Goal: Obtain resource: Download file/media

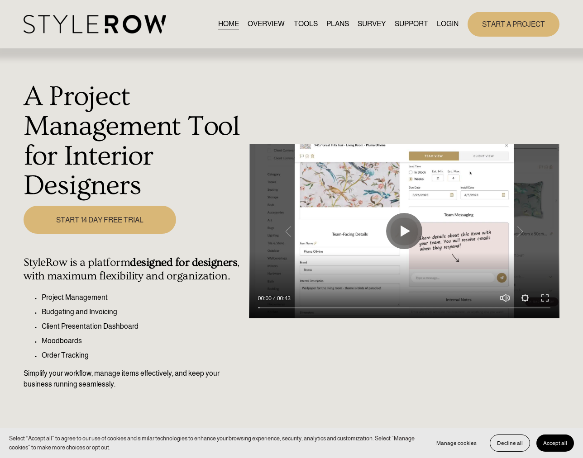
click at [450, 24] on link "LOGIN" at bounding box center [448, 24] width 22 height 12
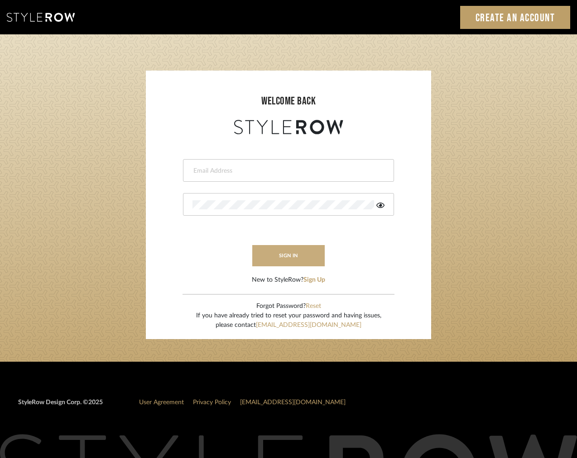
type input "[EMAIL_ADDRESS][DOMAIN_NAME]"
click at [309, 253] on button "sign in" at bounding box center [288, 255] width 72 height 21
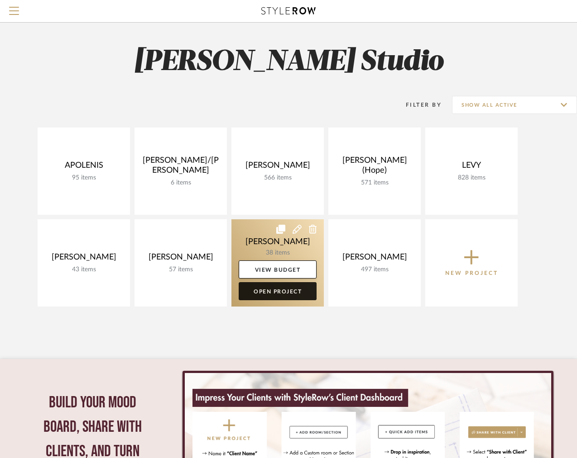
click at [273, 293] on link "Open Project" at bounding box center [278, 291] width 78 height 18
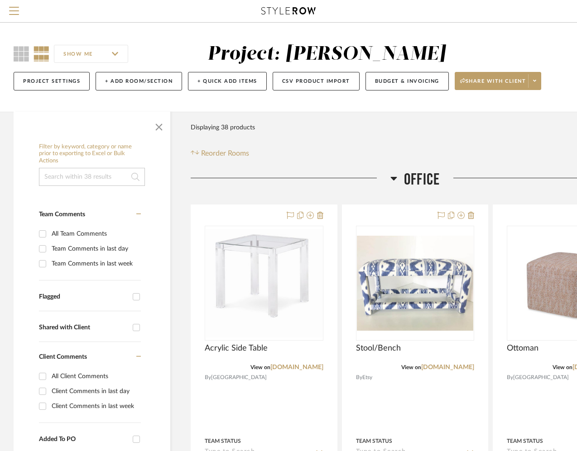
click at [392, 175] on icon at bounding box center [393, 178] width 7 height 11
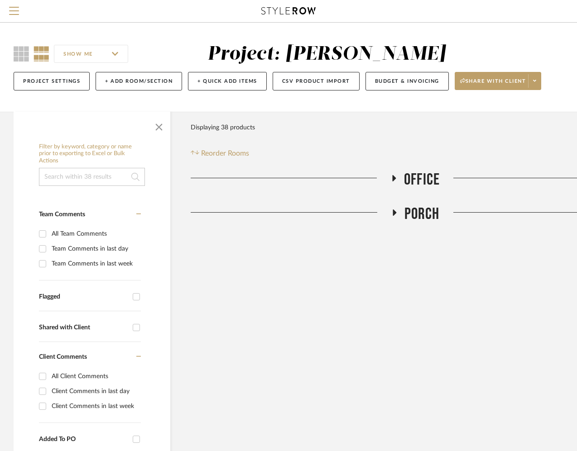
click at [396, 214] on icon at bounding box center [393, 212] width 11 height 7
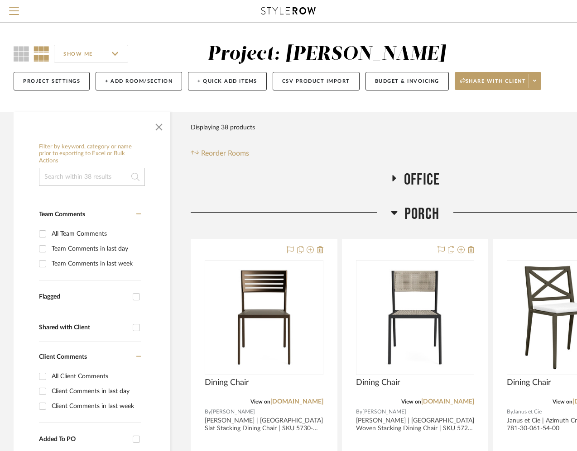
click at [392, 184] on fa-icon at bounding box center [393, 181] width 7 height 13
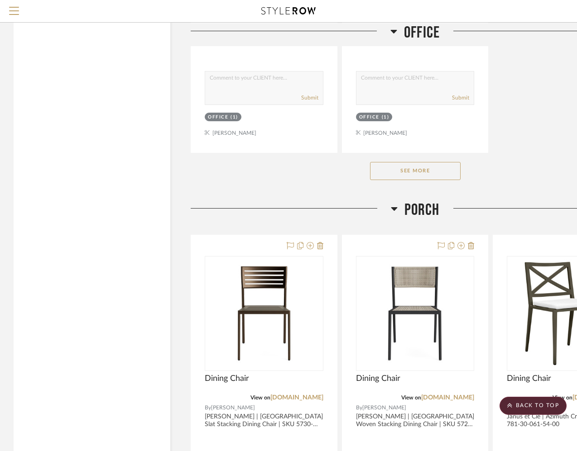
scroll to position [1251, 0]
click at [399, 181] on div "See More" at bounding box center [415, 171] width 449 height 36
click at [399, 175] on button "See More" at bounding box center [415, 171] width 91 height 18
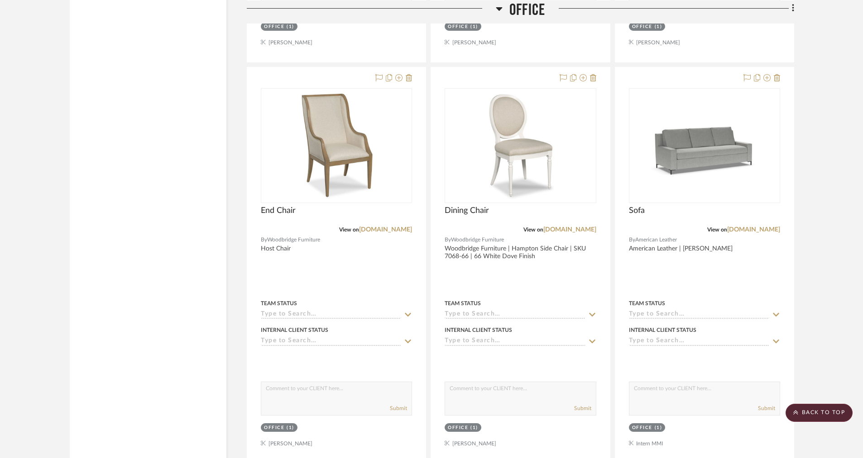
scroll to position [2591, 0]
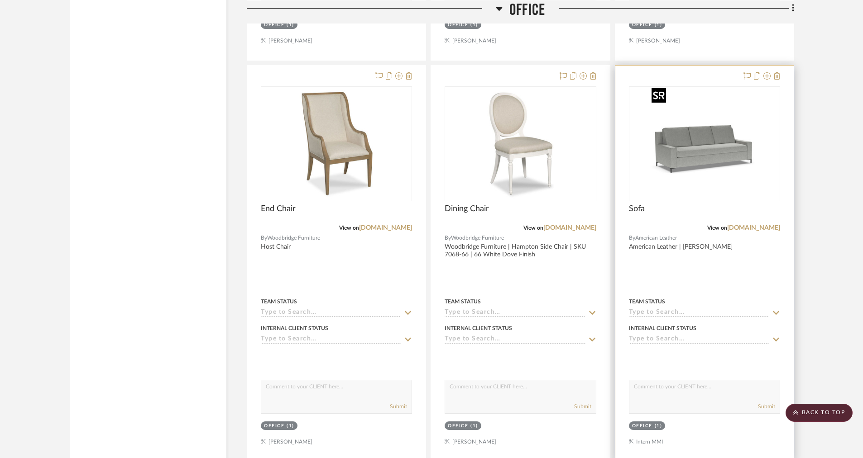
click at [0, 0] on img at bounding box center [0, 0] width 0 height 0
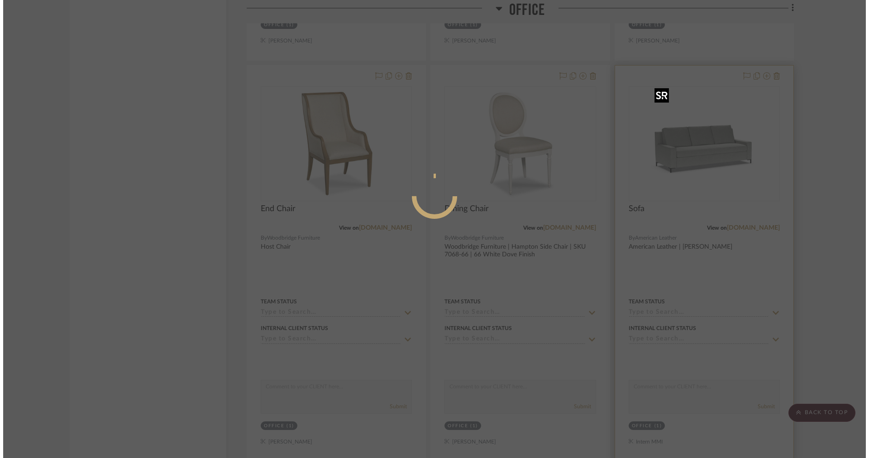
scroll to position [0, 0]
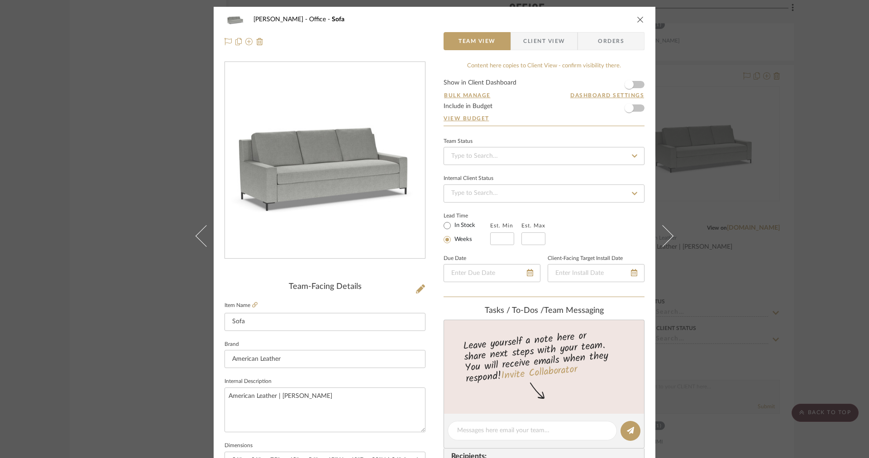
click at [582, 22] on div "OYER Office Sofa Team View Client View Orders" at bounding box center [435, 31] width 442 height 48
click at [582, 19] on icon "close" at bounding box center [640, 19] width 7 height 7
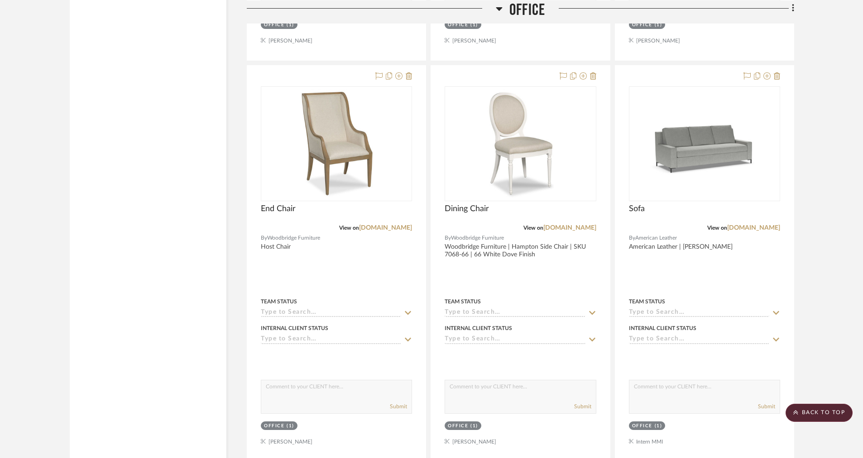
click at [520, 14] on span "Office" at bounding box center [527, 9] width 36 height 19
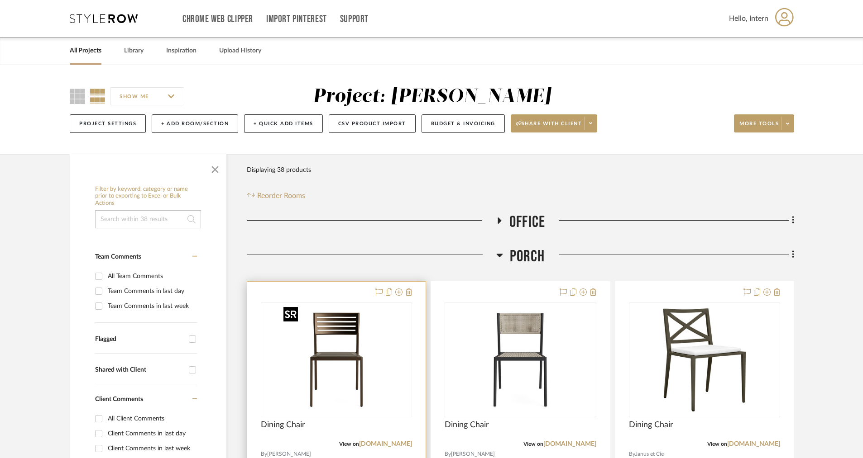
click at [0, 0] on img at bounding box center [0, 0] width 0 height 0
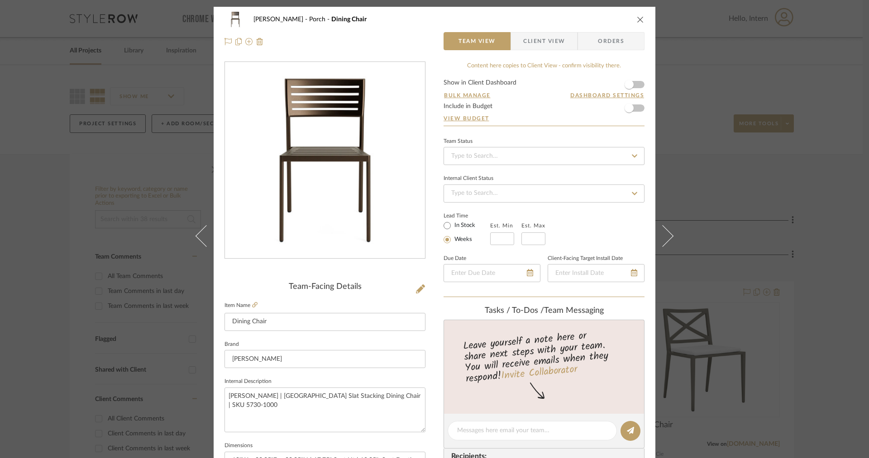
click at [547, 40] on span "Client View" at bounding box center [544, 41] width 42 height 18
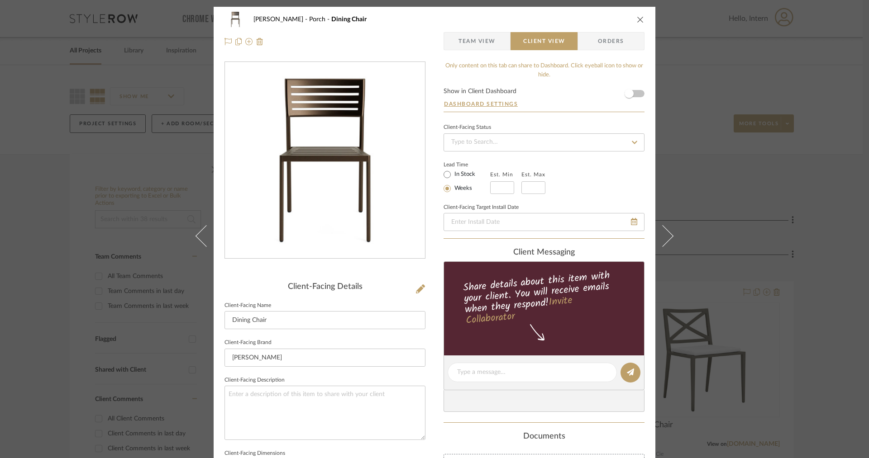
click at [475, 41] on span "Team View" at bounding box center [476, 41] width 37 height 18
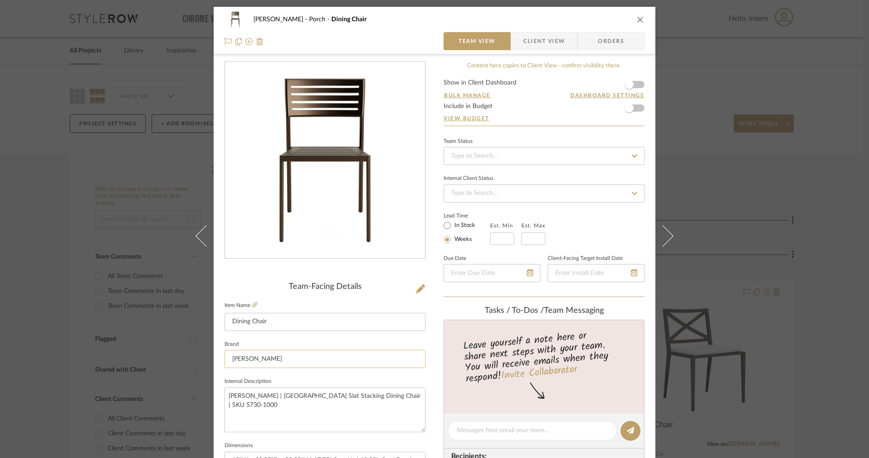
scroll to position [324, 0]
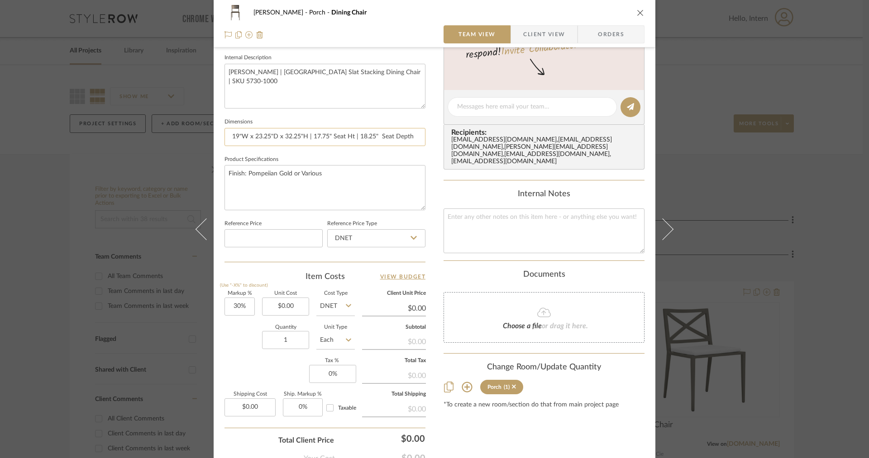
click at [377, 137] on input "19"W x 23.25"D x 32.25"H | 17.75" Seat Ht | 18.25" Seat Depth" at bounding box center [324, 137] width 201 height 18
type input "19"W x 23.25"D x 32.25"H | 17.75" Seat Ht | 18.25" Seat Depth"
click at [539, 29] on span "Client View" at bounding box center [544, 34] width 42 height 18
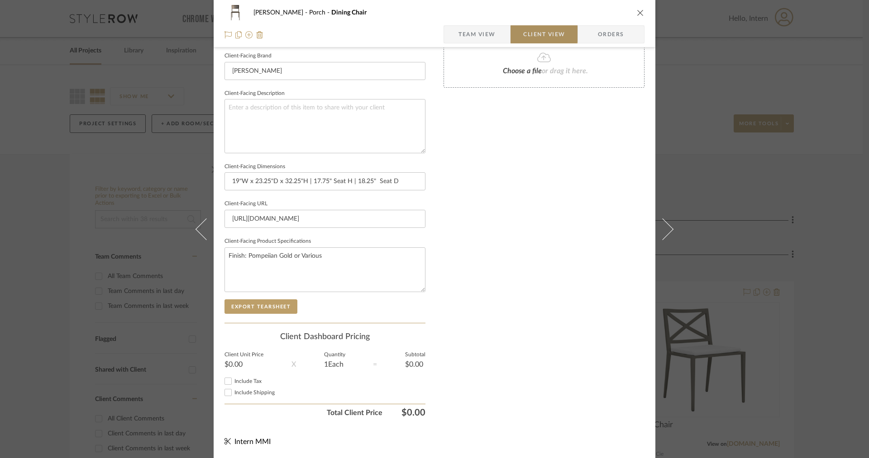
scroll to position [286, 0]
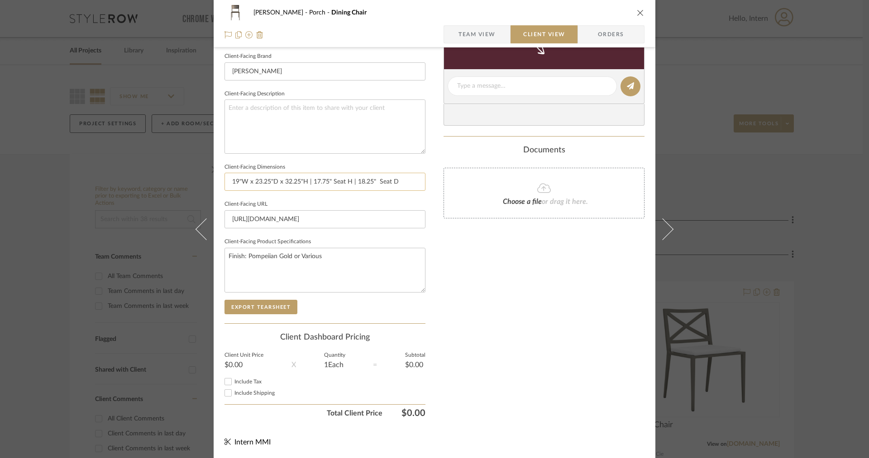
click at [375, 183] on input "19"W x 23.25"D x 32.25"H | 17.75" Seat H | 18.25" Seat D" at bounding box center [324, 182] width 201 height 18
type input "19"W x 23.25"D x 32.25"H | 17.75" Seat H | 18.25" Seat D"
click at [257, 309] on button "Export Tearsheet" at bounding box center [260, 307] width 73 height 14
